Goal: Information Seeking & Learning: Learn about a topic

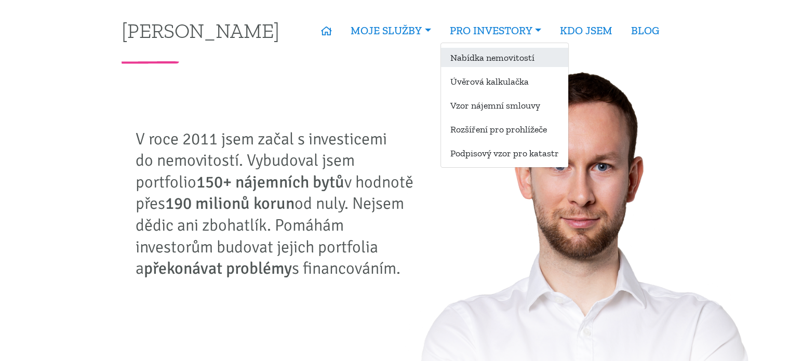
click at [512, 62] on link "Nabídka nemovitostí" at bounding box center [504, 57] width 127 height 19
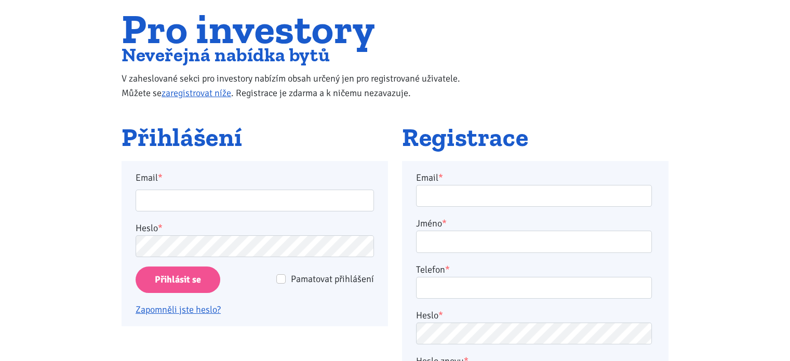
scroll to position [81, 0]
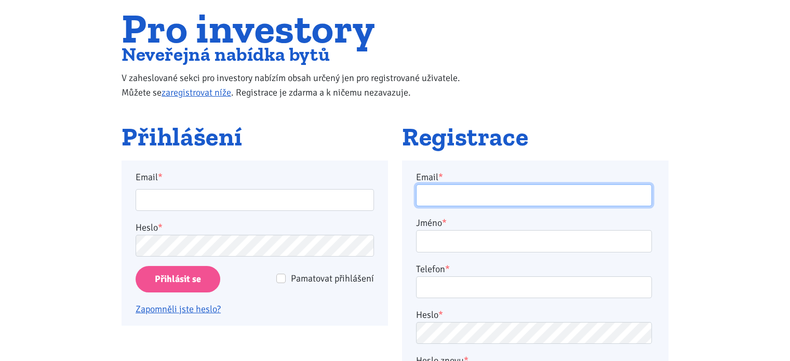
type input "kawwka@seznam.cz"
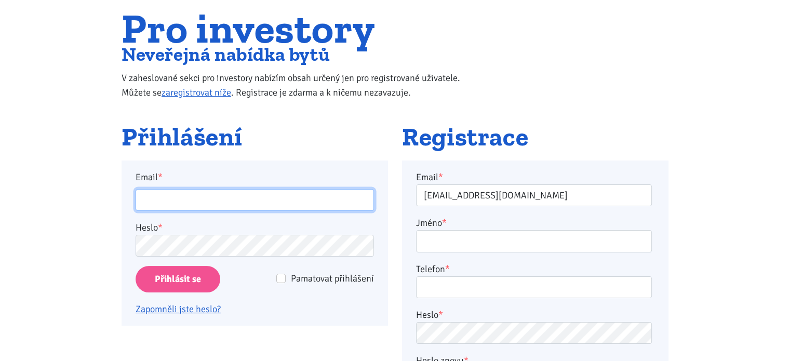
type input "kawwka@seznam.cz"
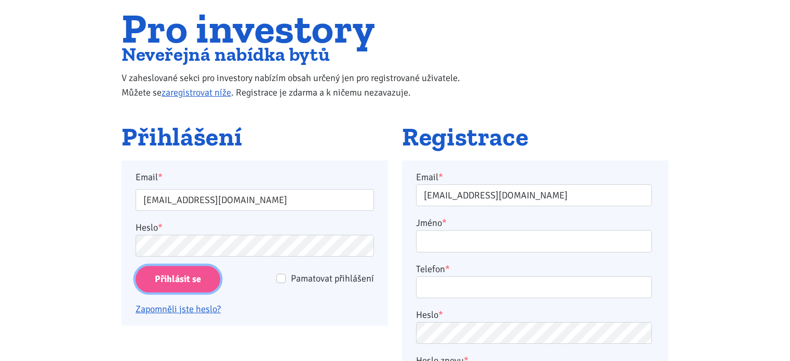
click at [193, 275] on input "Přihlásit se" at bounding box center [178, 279] width 85 height 26
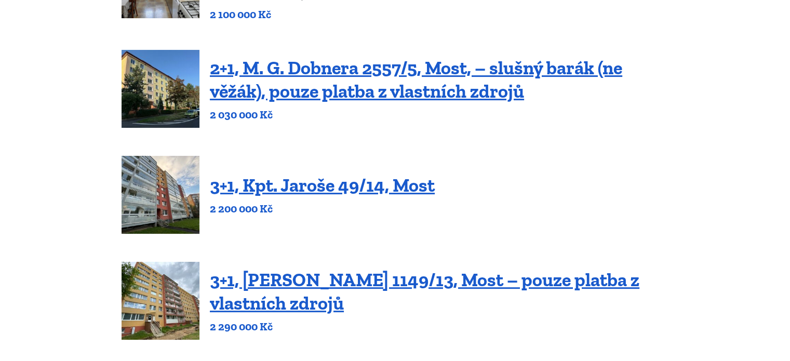
scroll to position [234, 0]
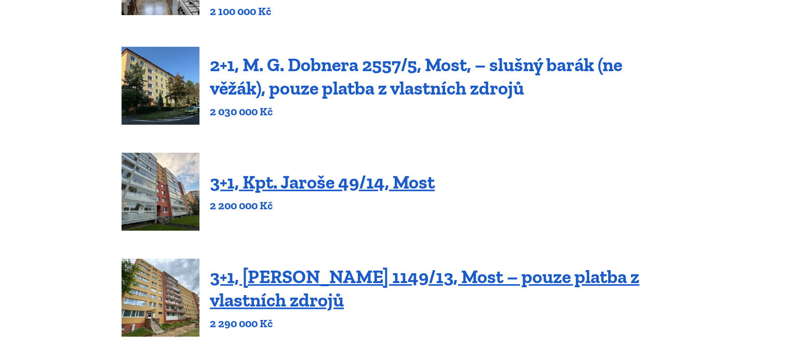
click at [511, 89] on link "2+1, M. G. Dobnera 2557/5, Most, – slušný barák (ne věžák), pouze platba z vlas…" at bounding box center [416, 76] width 412 height 46
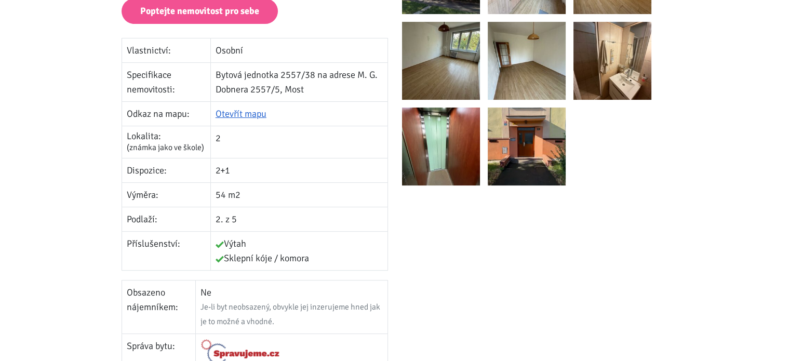
scroll to position [303, 0]
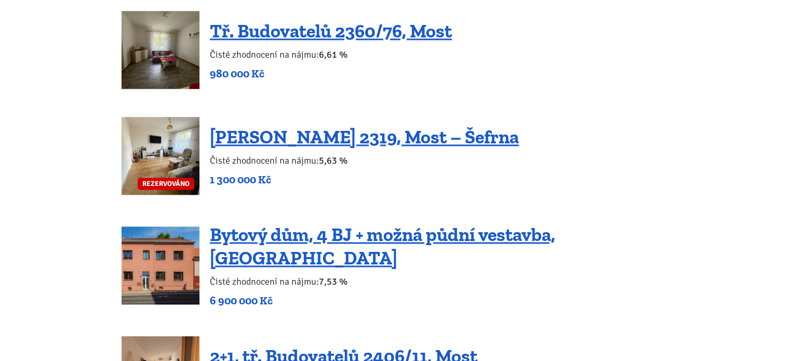
scroll to position [1314, 0]
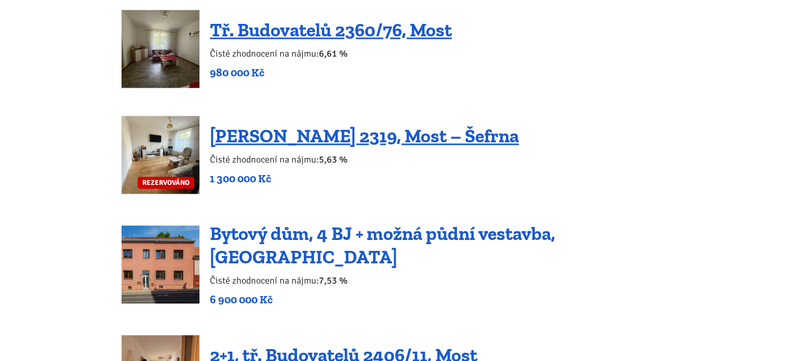
click at [490, 239] on link "Bytový dům, 4 BJ + možná půdní vestavba, [GEOGRAPHIC_DATA]" at bounding box center [382, 245] width 345 height 46
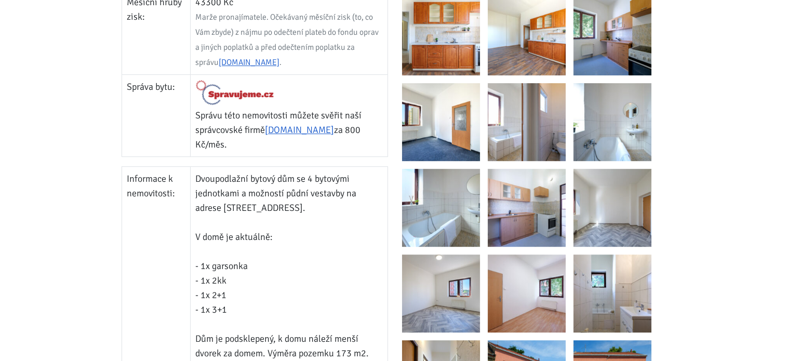
scroll to position [642, 0]
